Goal: Communication & Community: Answer question/provide support

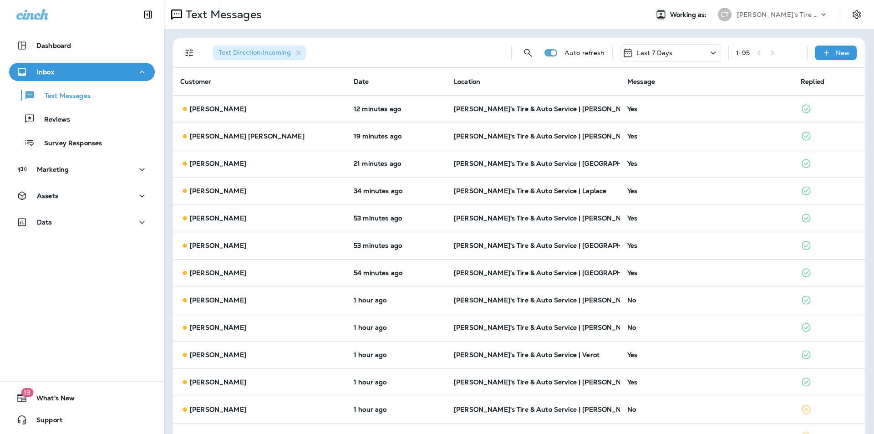
scroll to position [637, 0]
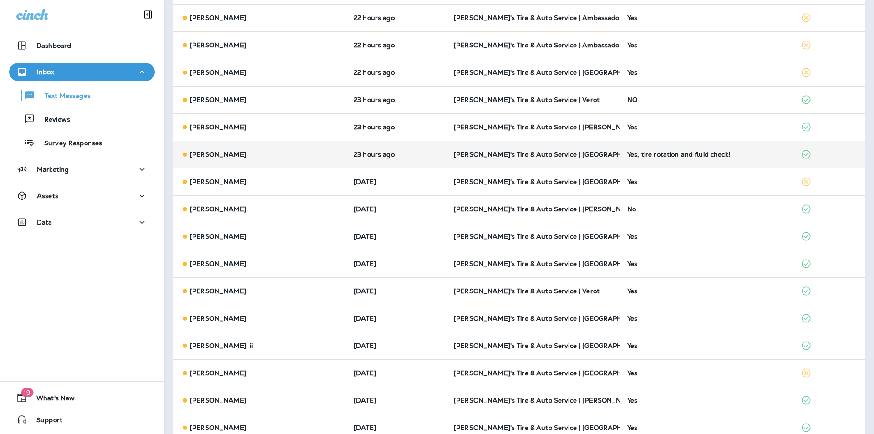
click at [749, 157] on div "Yes, tire rotation and fluid check!" at bounding box center [706, 154] width 159 height 7
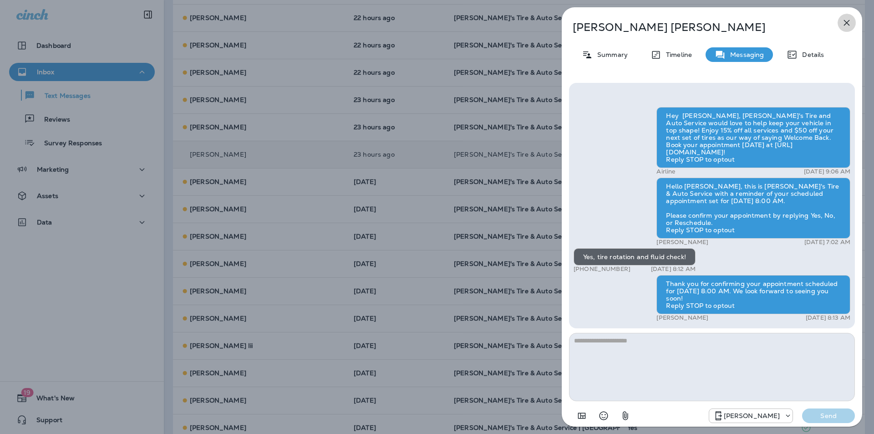
click at [846, 23] on icon "button" at bounding box center [847, 23] width 6 height 6
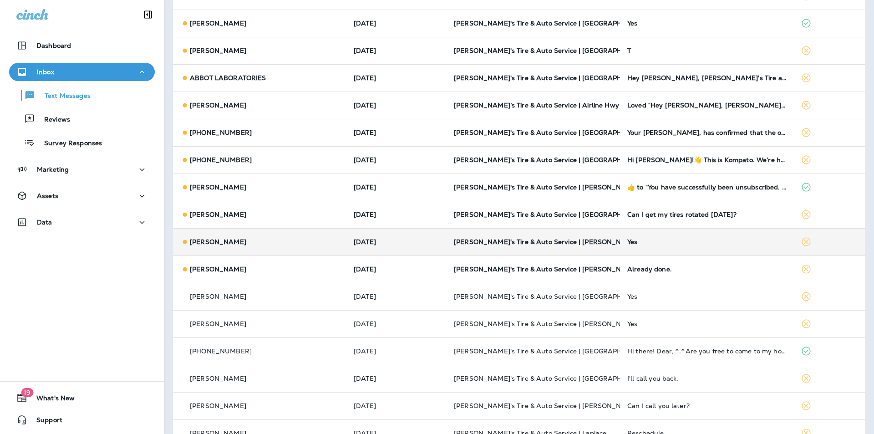
scroll to position [1866, 0]
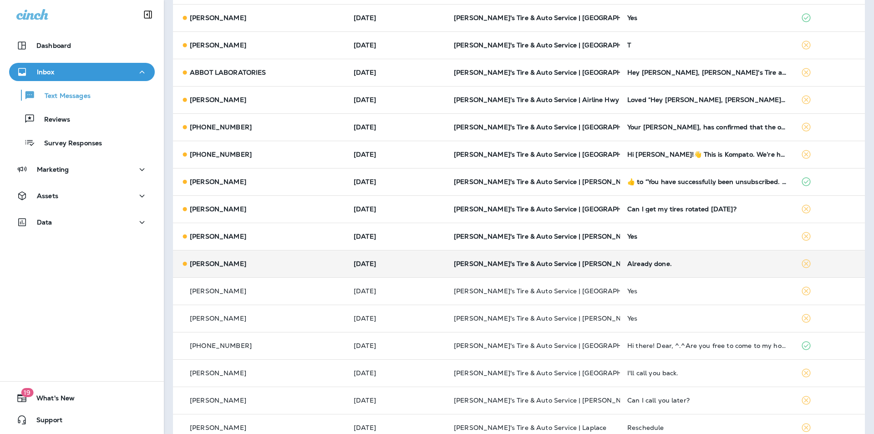
click at [710, 265] on div "Already done." at bounding box center [706, 263] width 159 height 7
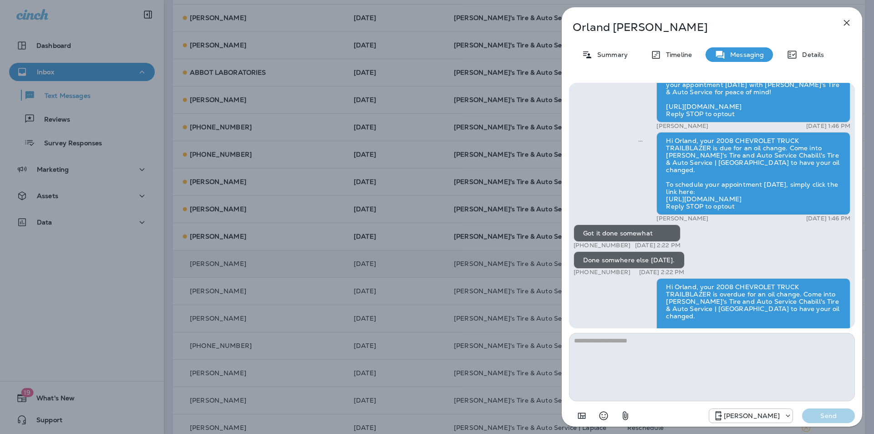
scroll to position [-91, 0]
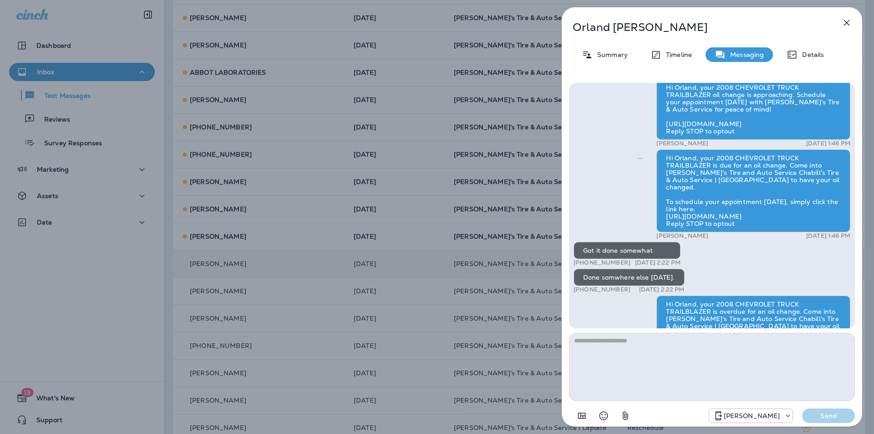
click at [846, 22] on icon "button" at bounding box center [846, 22] width 11 height 11
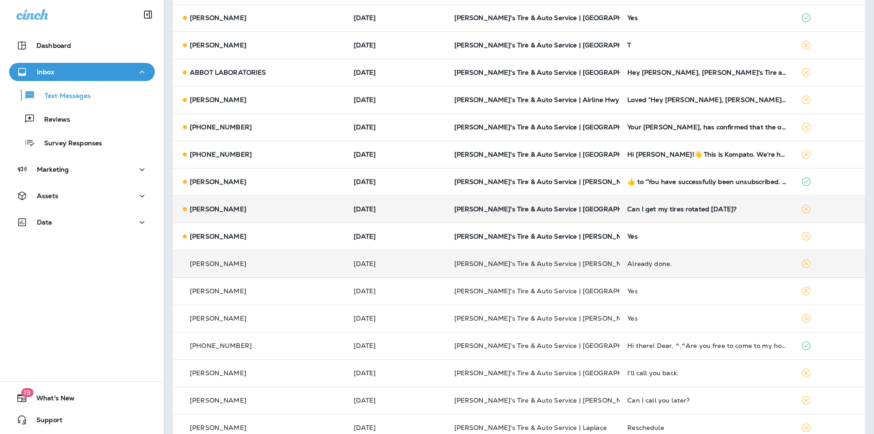
click at [755, 208] on div "Can I get my tires rotated [DATE]?" at bounding box center [706, 208] width 159 height 7
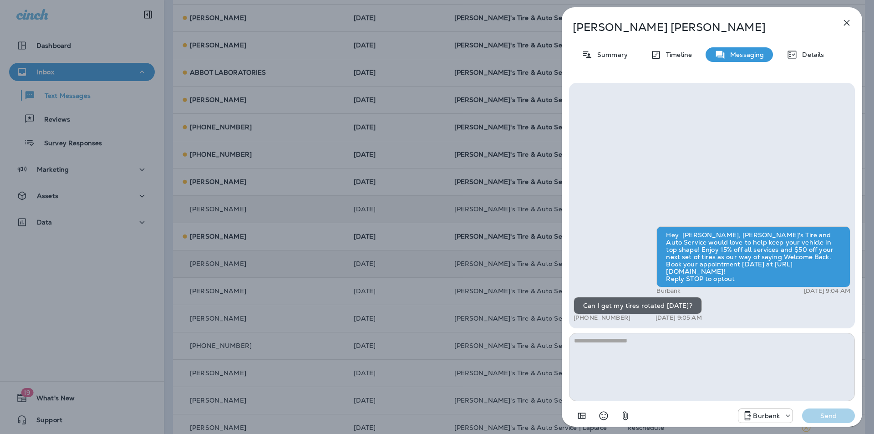
click at [848, 20] on icon "button" at bounding box center [847, 23] width 6 height 6
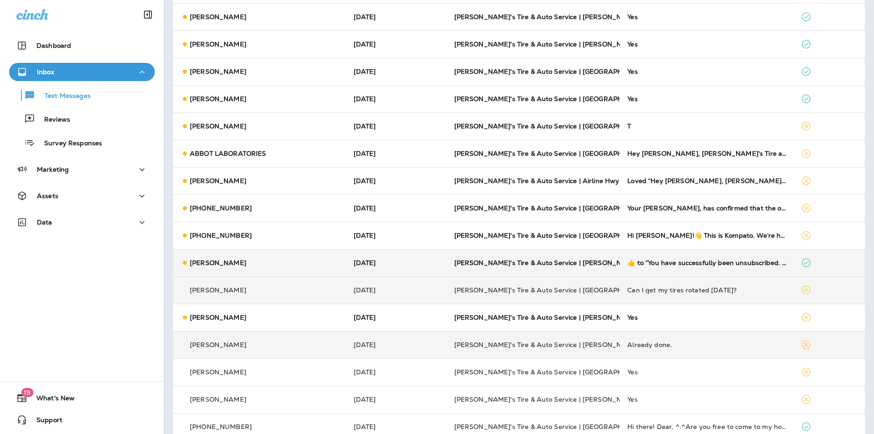
scroll to position [1775, 0]
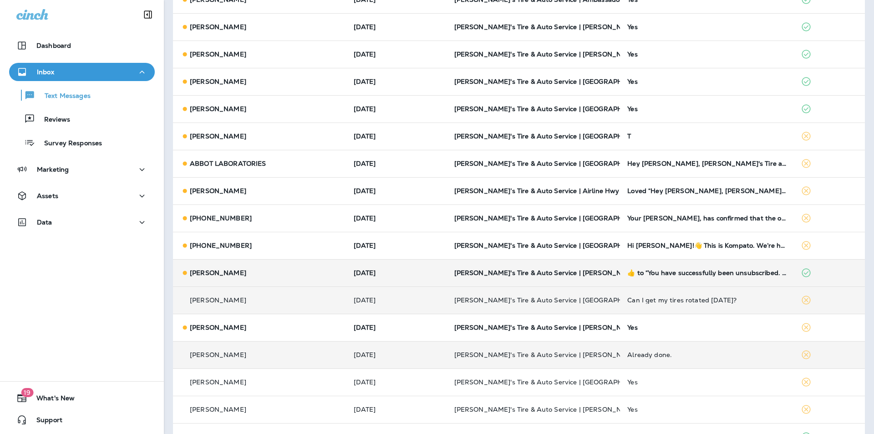
click at [582, 271] on p "[PERSON_NAME]'s Tire & Auto Service | [PERSON_NAME]" at bounding box center [533, 272] width 159 height 7
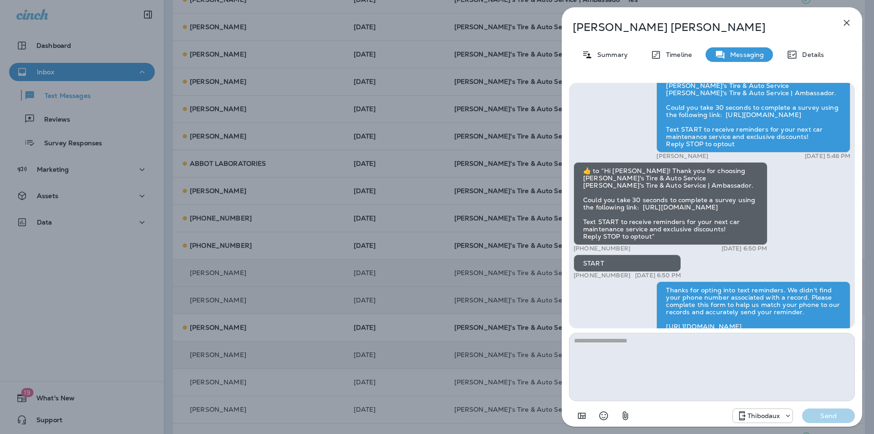
scroll to position [-637, 0]
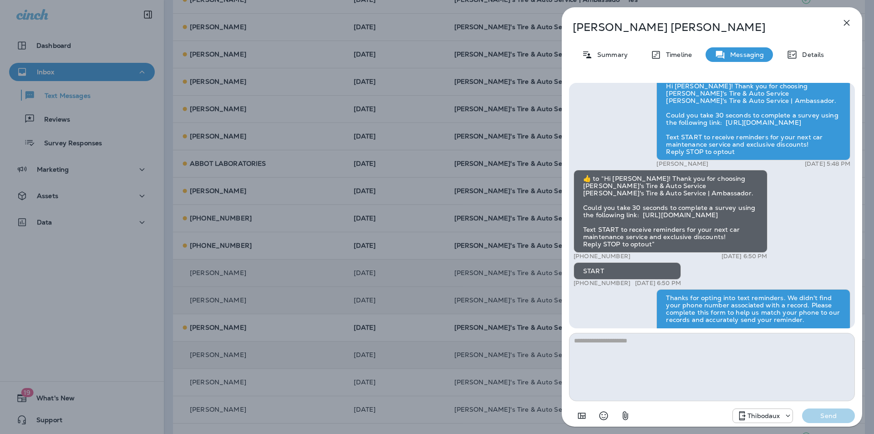
click at [846, 22] on icon "button" at bounding box center [847, 23] width 6 height 6
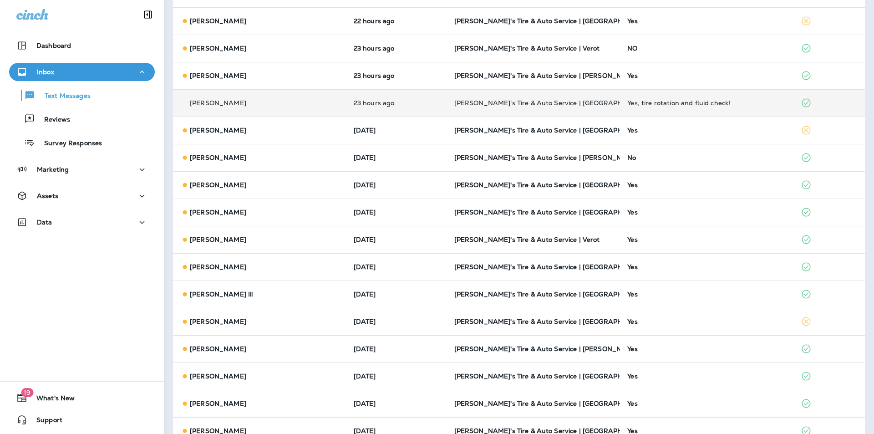
scroll to position [683, 0]
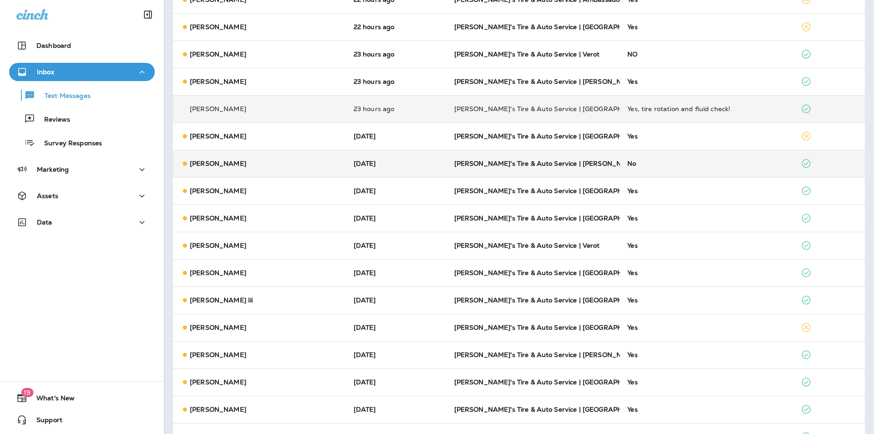
click at [701, 160] on div "No" at bounding box center [706, 163] width 159 height 7
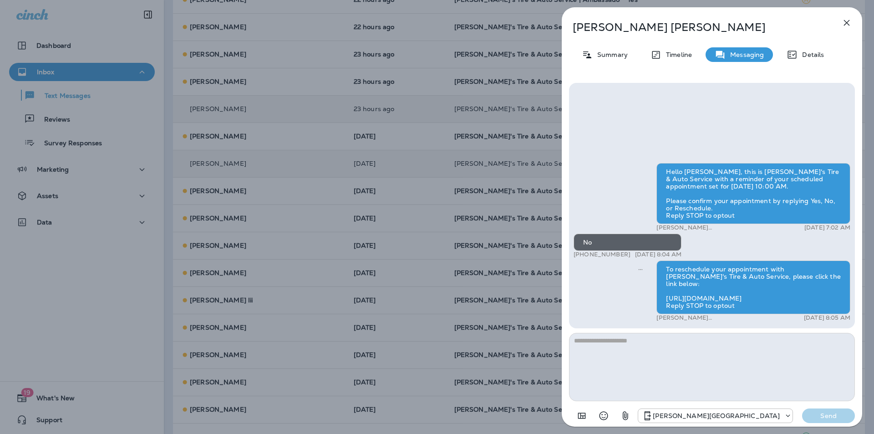
click at [847, 20] on icon "button" at bounding box center [846, 22] width 11 height 11
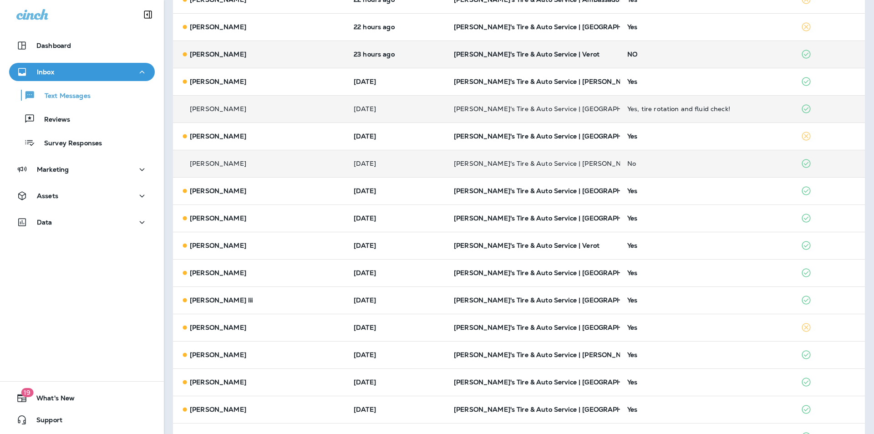
click at [697, 56] on div "NO" at bounding box center [706, 54] width 159 height 7
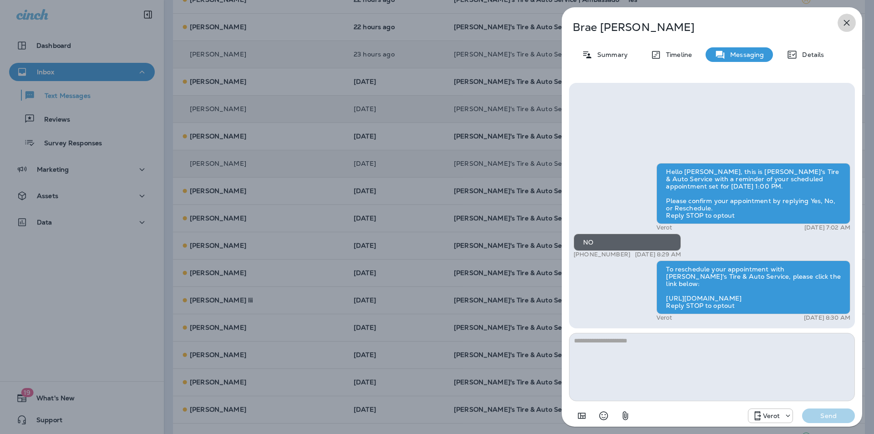
click at [842, 22] on icon "button" at bounding box center [846, 22] width 11 height 11
